Goal: Consume media (video, audio)

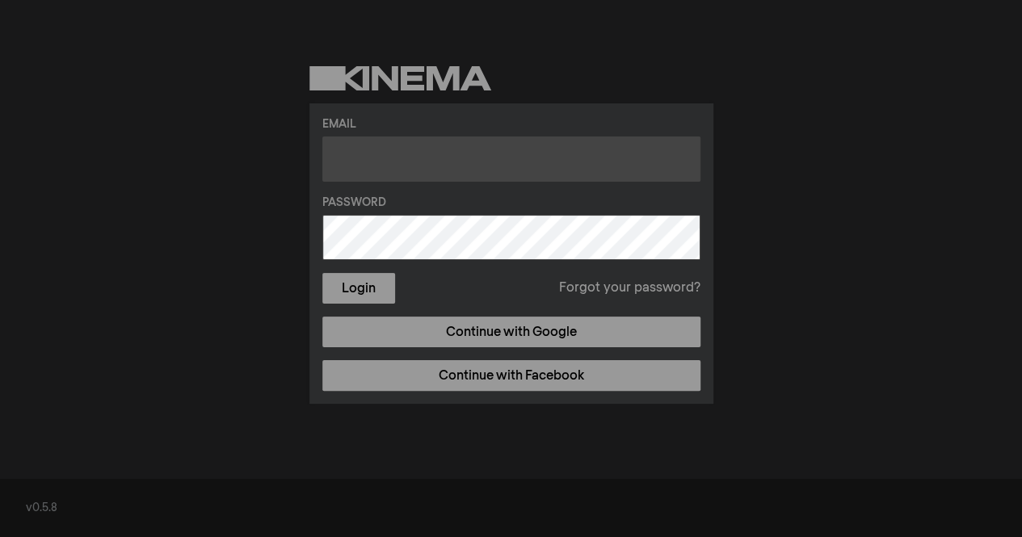
click at [415, 149] on input "text" at bounding box center [511, 158] width 378 height 45
type input "[EMAIL_ADDRESS][DOMAIN_NAME]"
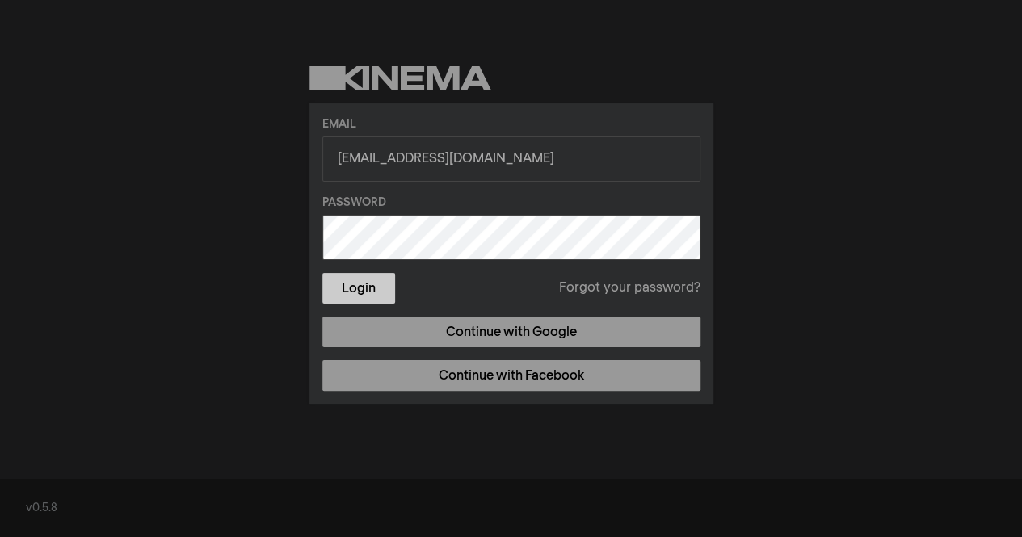
click at [358, 283] on button "Login" at bounding box center [358, 288] width 73 height 31
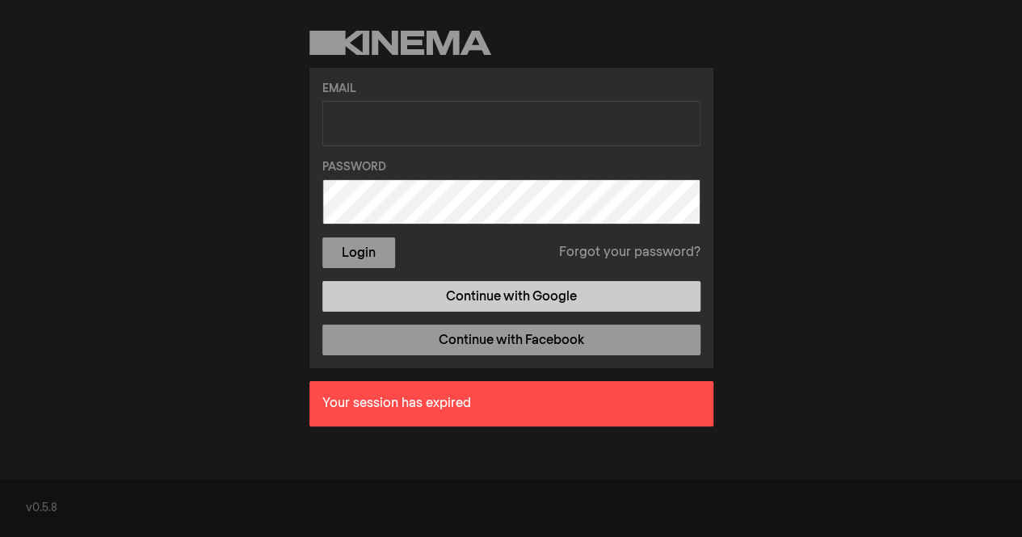
click at [573, 287] on link "Continue with Google" at bounding box center [511, 296] width 378 height 31
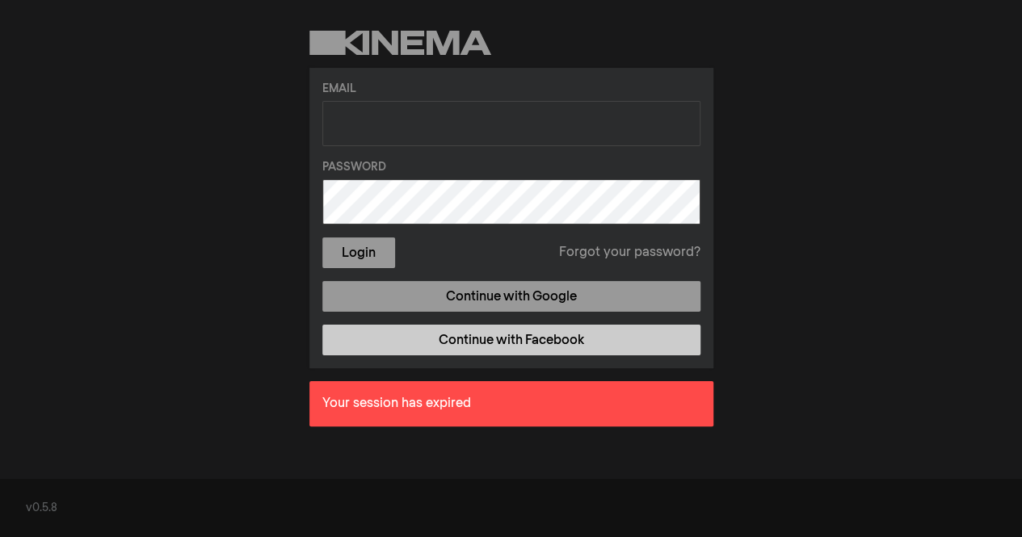
click at [518, 346] on link "Continue with Facebook" at bounding box center [511, 340] width 378 height 31
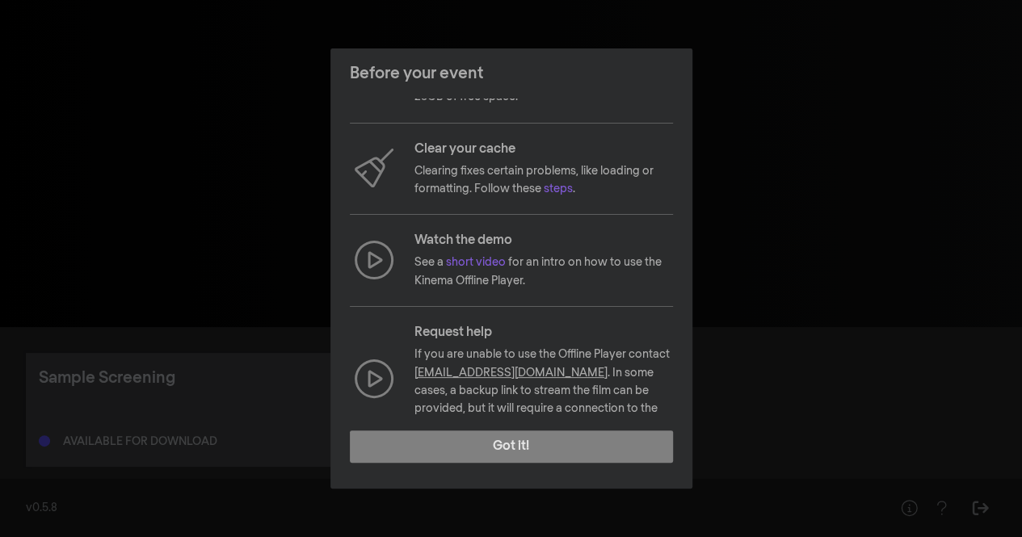
scroll to position [173, 0]
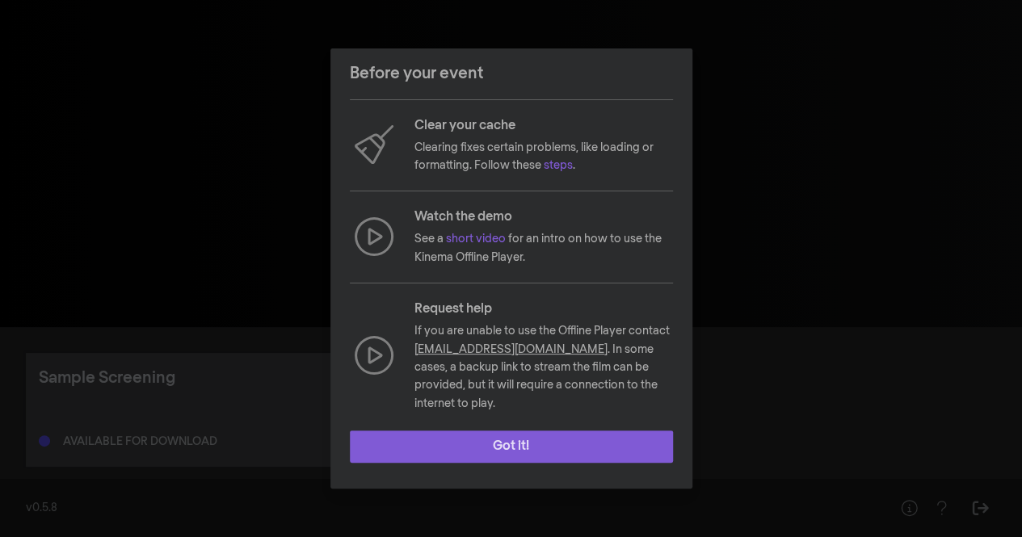
click at [531, 443] on button "Got it!" at bounding box center [511, 446] width 323 height 32
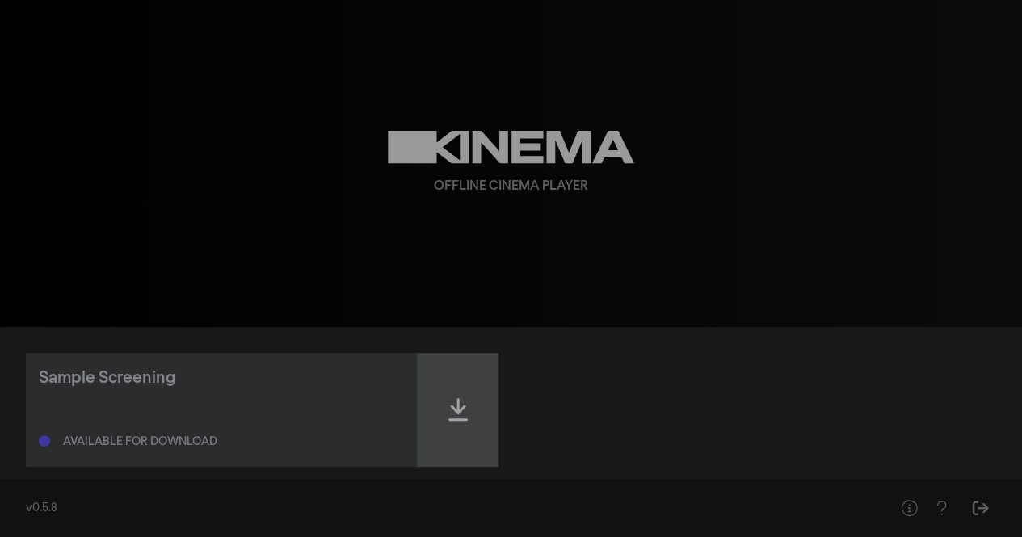
click at [446, 397] on div at bounding box center [457, 410] width 81 height 114
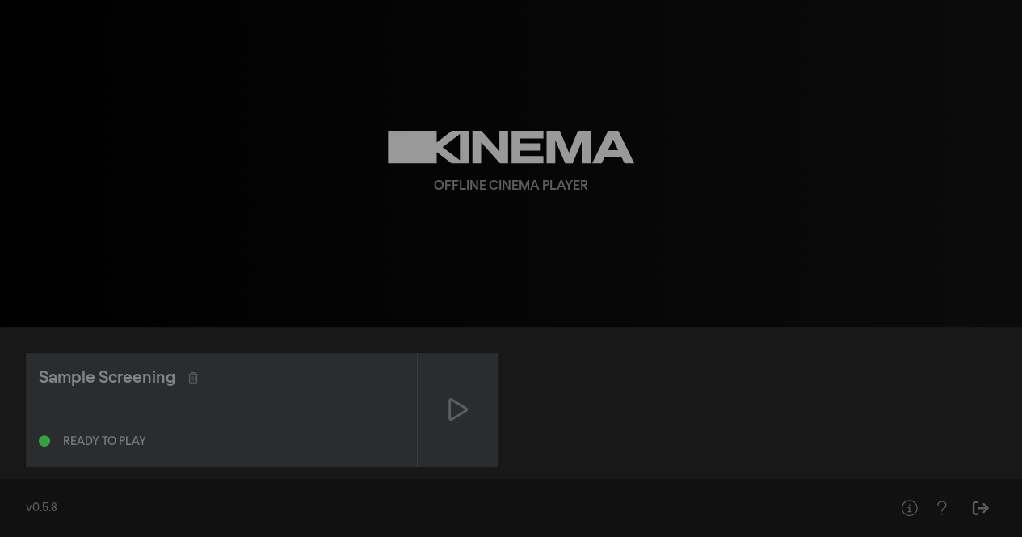
click at [853, 304] on div "play_arrow 0:00 volume_up fullscreen settings closed_caption Captions Off setti…" at bounding box center [511, 163] width 1022 height 327
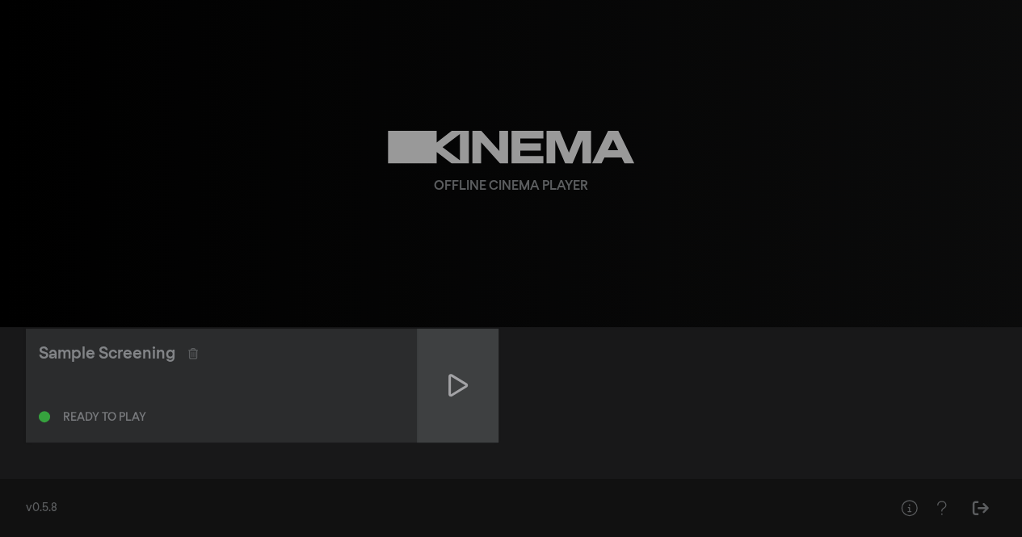
click at [455, 377] on icon at bounding box center [457, 385] width 19 height 23
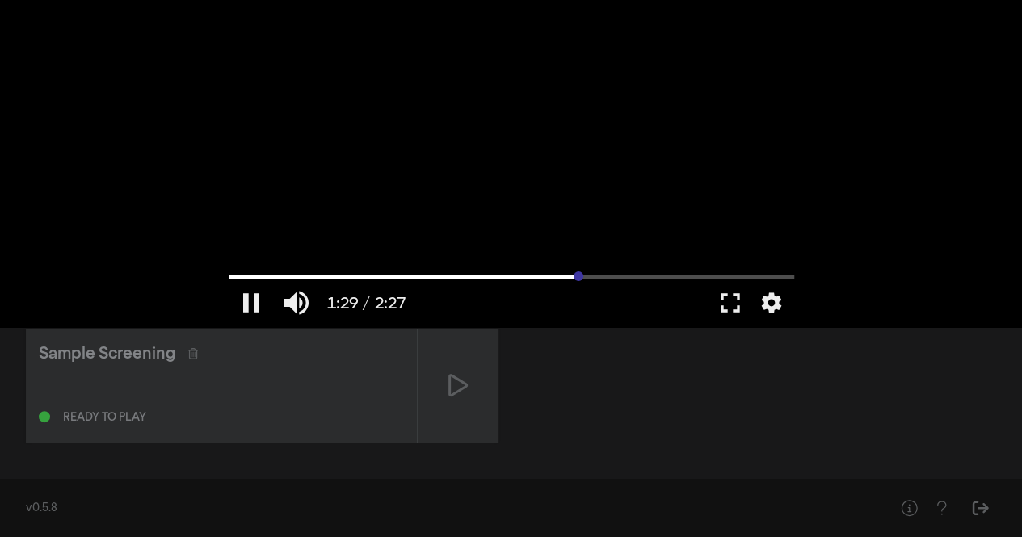
drag, startPoint x: 265, startPoint y: 273, endPoint x: 577, endPoint y: 275, distance: 312.5
click at [577, 275] on input "Seek" at bounding box center [511, 276] width 565 height 10
drag, startPoint x: 577, startPoint y: 275, endPoint x: 817, endPoint y: 275, distance: 239.8
click at [794, 275] on input "Seek" at bounding box center [511, 276] width 565 height 10
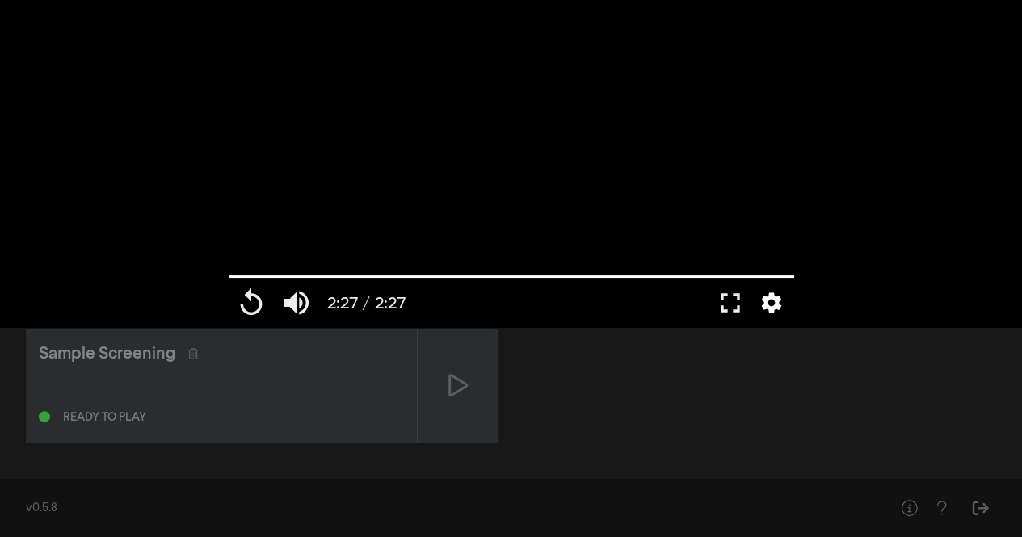
click at [769, 295] on button "settings" at bounding box center [771, 303] width 37 height 48
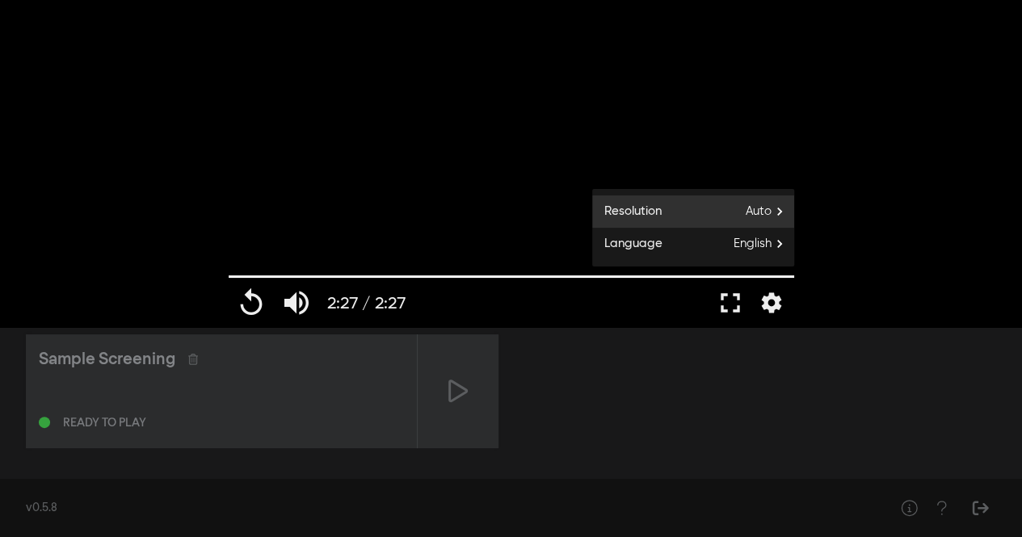
scroll to position [15, 0]
type input "147.146"
